Goal: Task Accomplishment & Management: Manage account settings

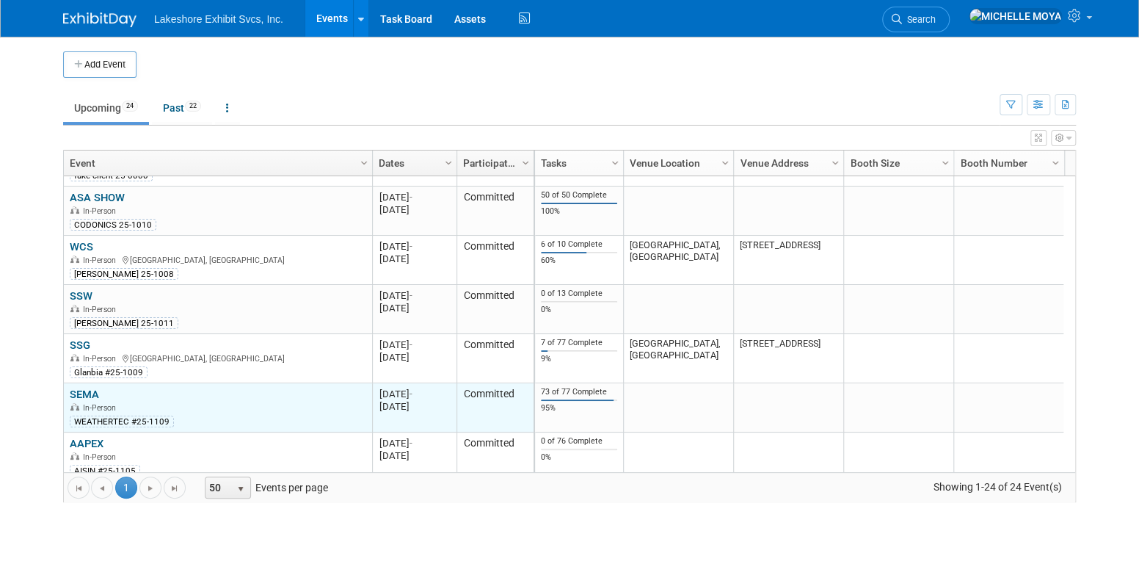
click at [88, 388] on link "SEMA" at bounding box center [84, 394] width 29 height 13
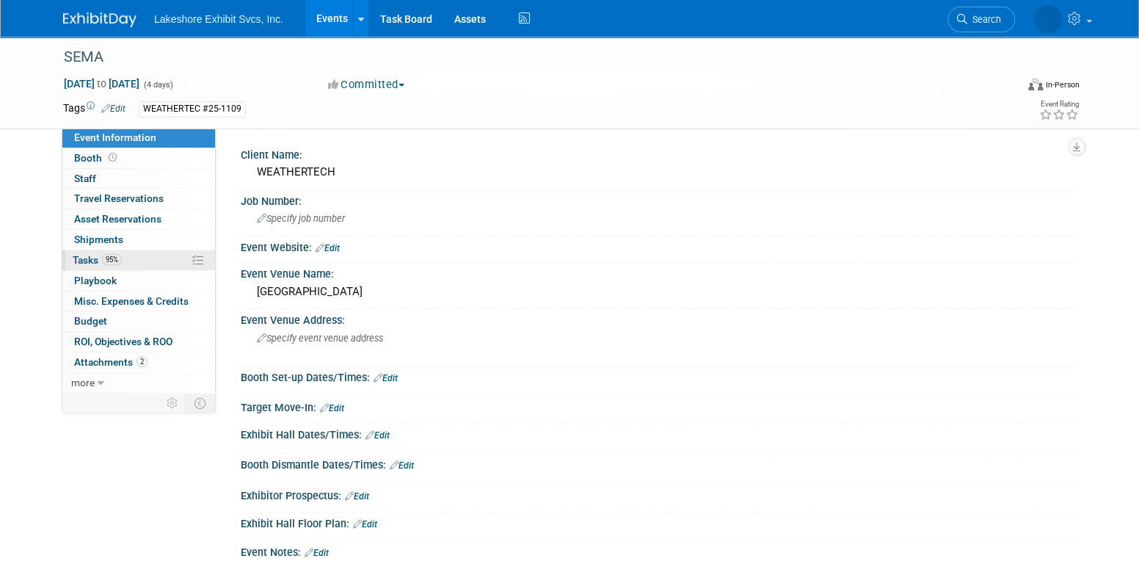
click at [142, 261] on link "95% Tasks 95%" at bounding box center [138, 260] width 153 height 20
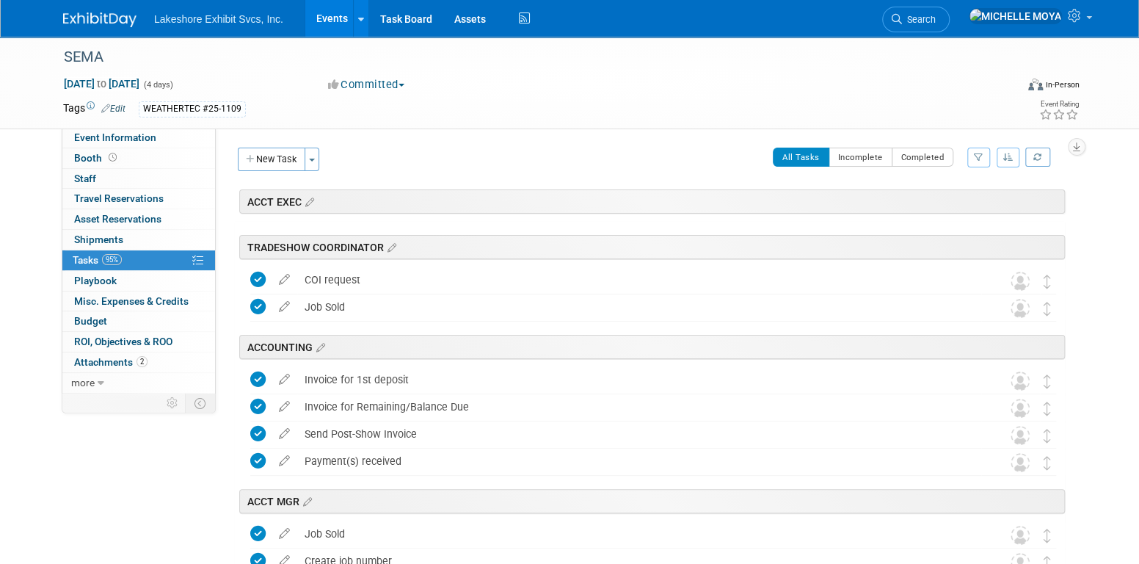
click at [976, 161] on icon "button" at bounding box center [979, 157] width 10 height 9
click at [944, 210] on select "-- Select Assignee -- All unassigned tasks Assigned to me Amanda Koss Dave Desa…" at bounding box center [917, 204] width 121 height 21
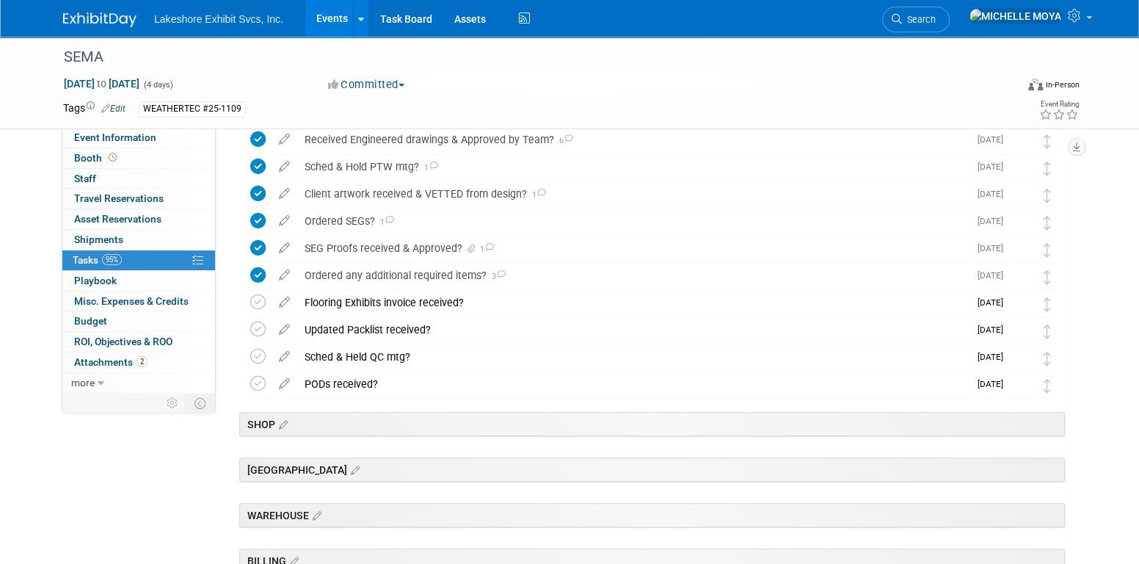
scroll to position [367, 0]
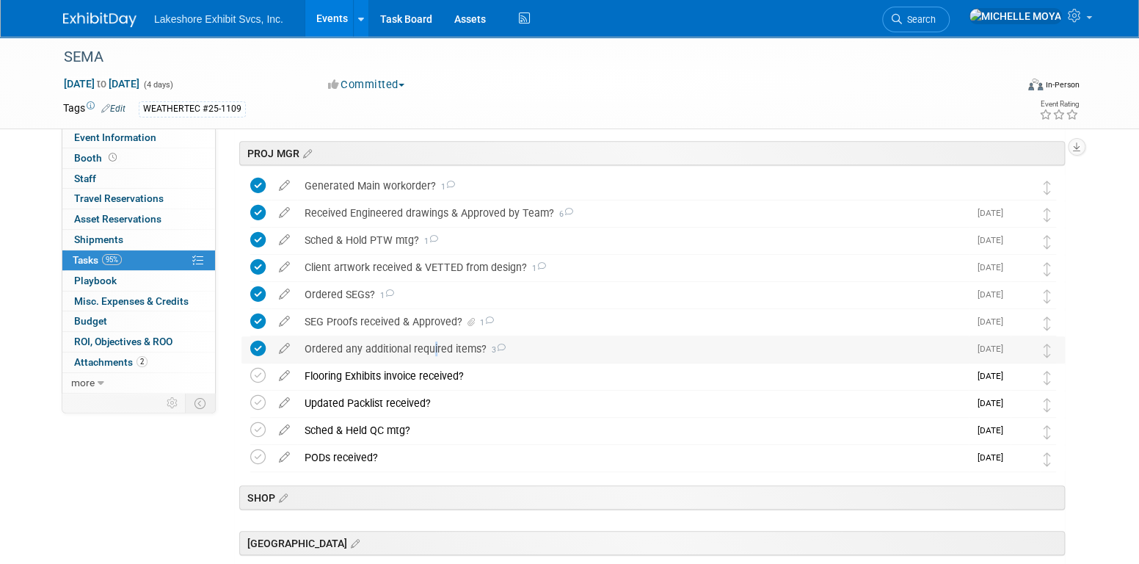
click at [429, 352] on div "Ordered any additional required items? 3" at bounding box center [633, 348] width 672 height 25
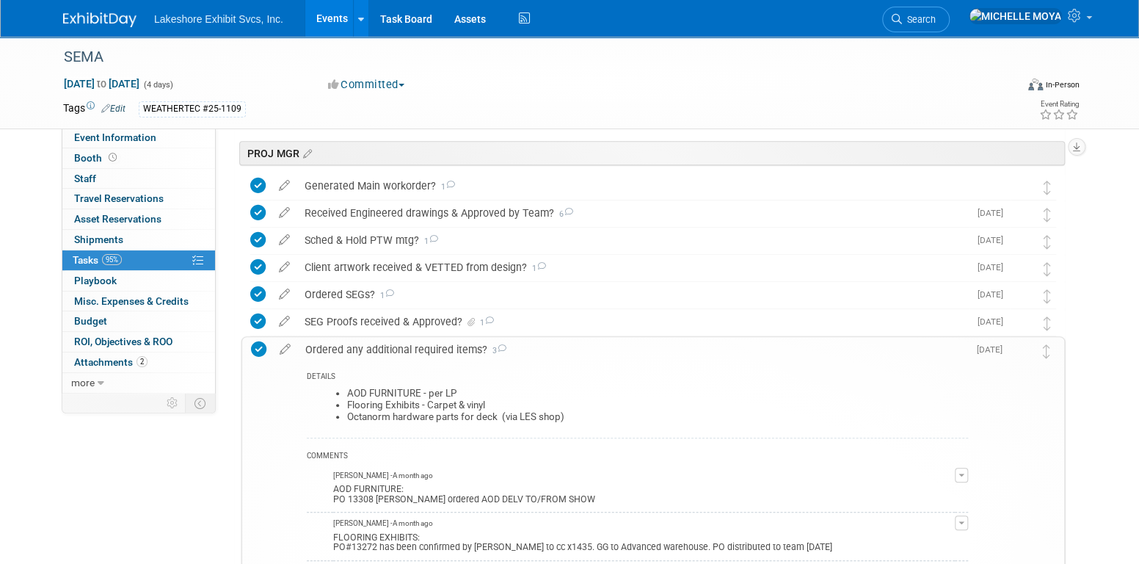
drag, startPoint x: 429, startPoint y: 352, endPoint x: 429, endPoint y: 447, distance: 94.7
click at [429, 449] on div "COMMENTS" at bounding box center [637, 456] width 661 height 15
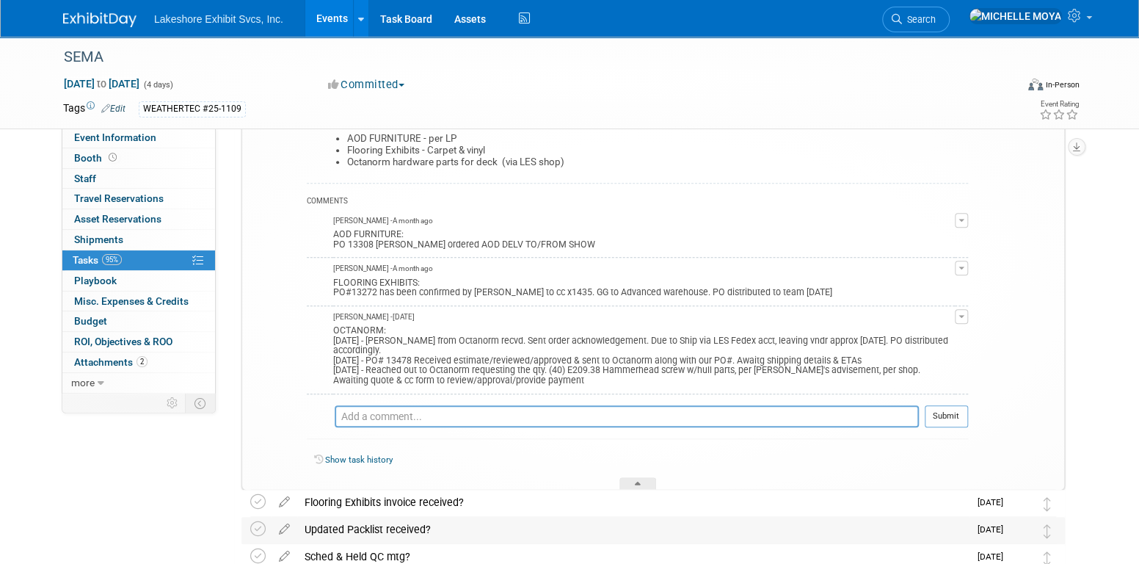
scroll to position [587, 0]
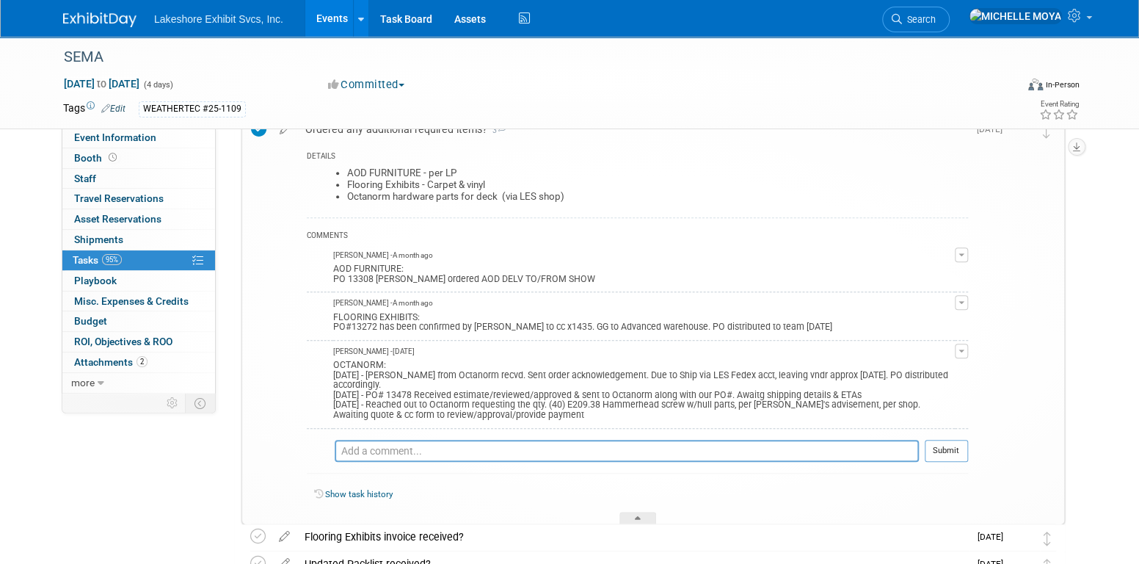
click at [961, 302] on span "button" at bounding box center [961, 302] width 6 height 3
click at [934, 322] on link "Edit Comment" at bounding box center [909, 323] width 116 height 21
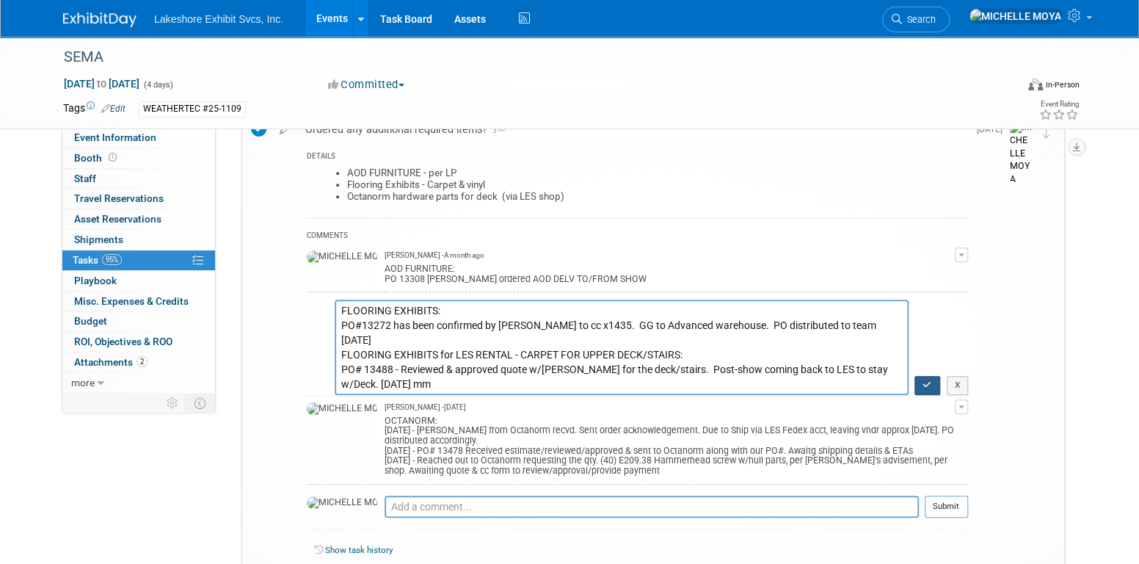
type textarea "FLOORING EXHIBITS: PO#13272 has been confirmed by Ashley chargg to cc x1435. GG…"
click at [923, 382] on icon "button" at bounding box center [928, 384] width 10 height 9
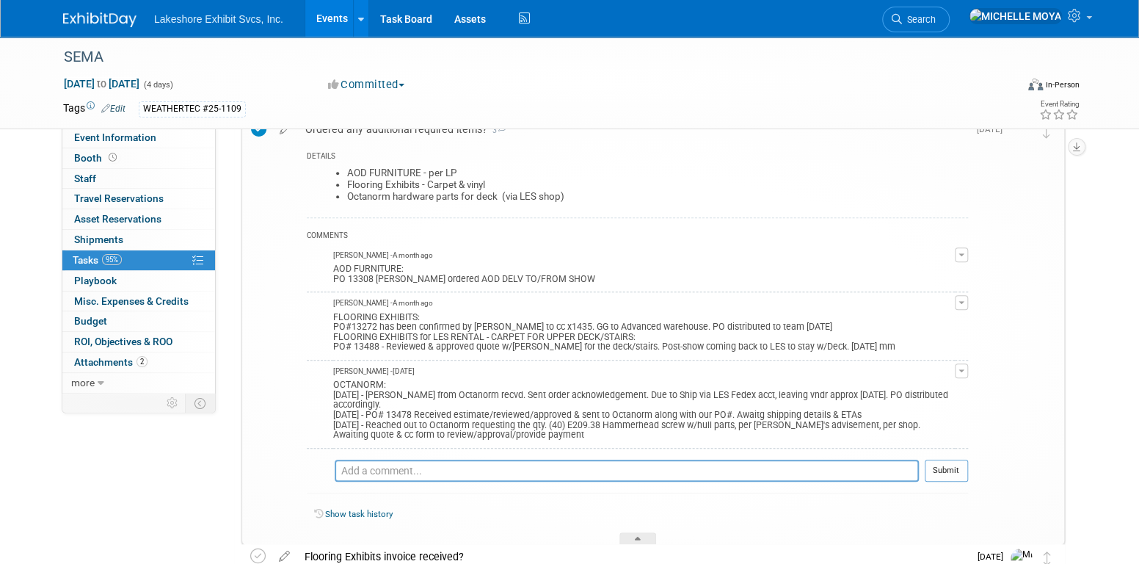
click at [332, 21] on link "Events" at bounding box center [332, 18] width 54 height 37
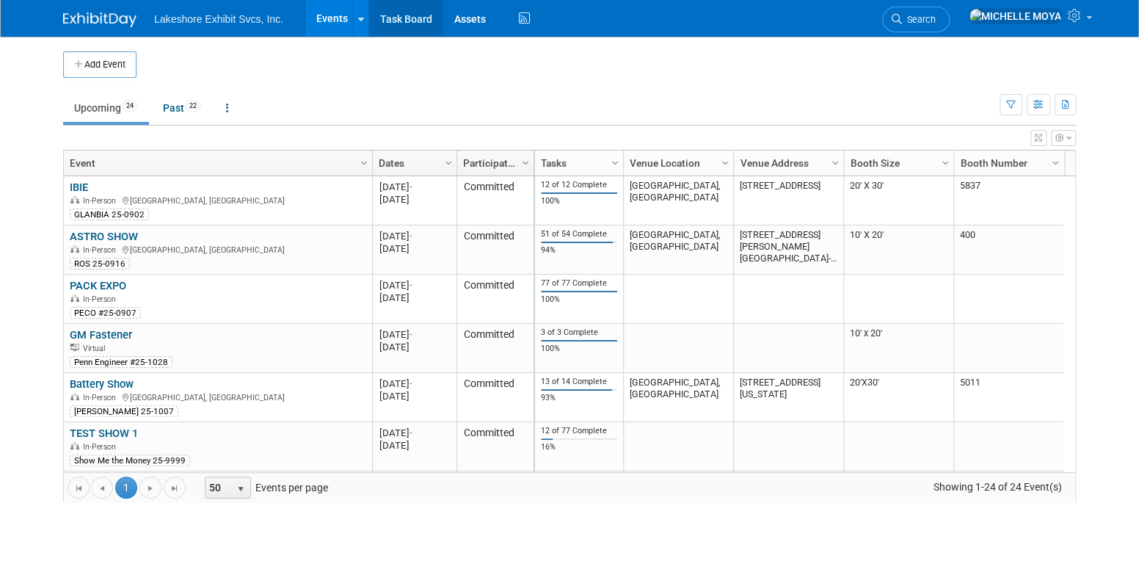
click at [388, 18] on link "Task Board" at bounding box center [406, 18] width 74 height 37
